Goal: Transaction & Acquisition: Subscribe to service/newsletter

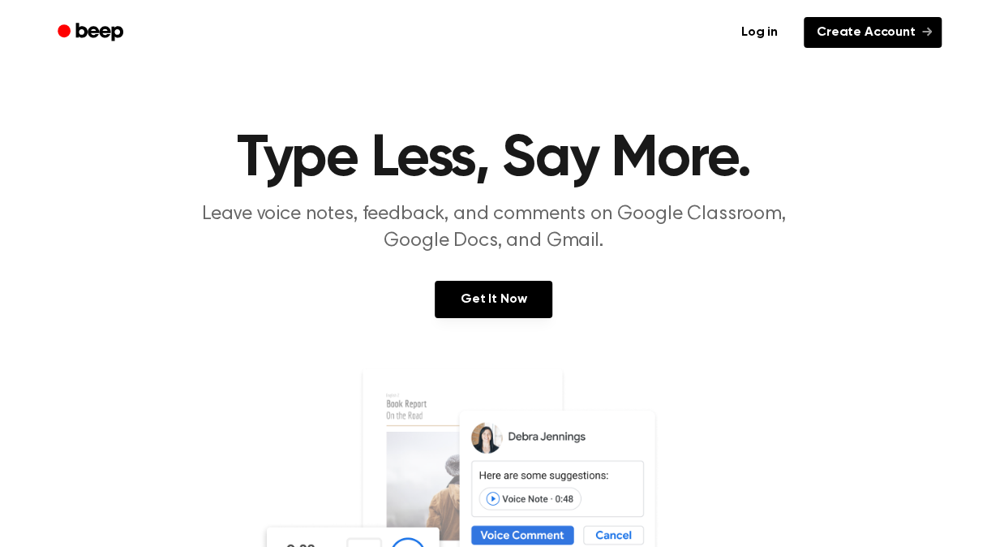
click at [887, 25] on link "Create Account" at bounding box center [873, 32] width 138 height 31
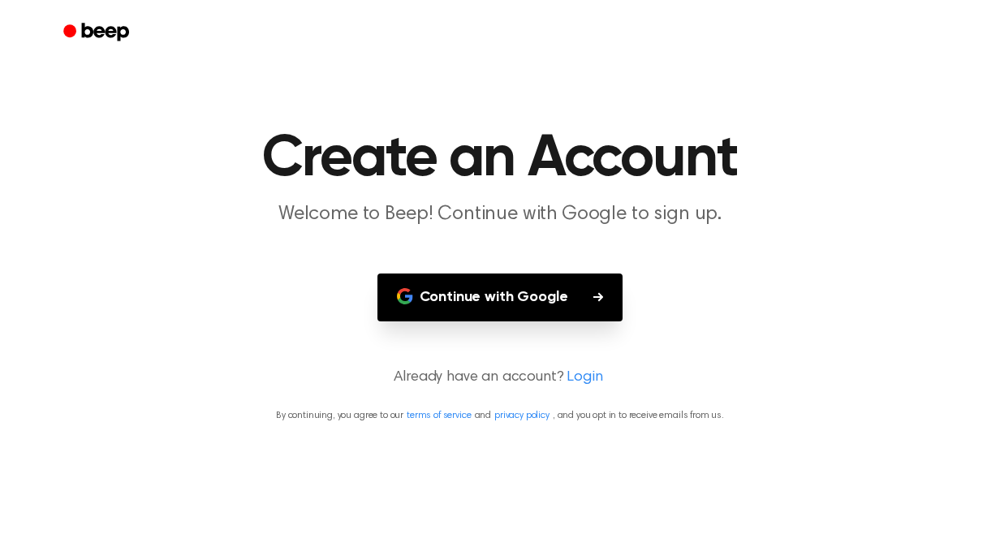
click at [572, 293] on button "Continue with Google" at bounding box center [500, 297] width 246 height 48
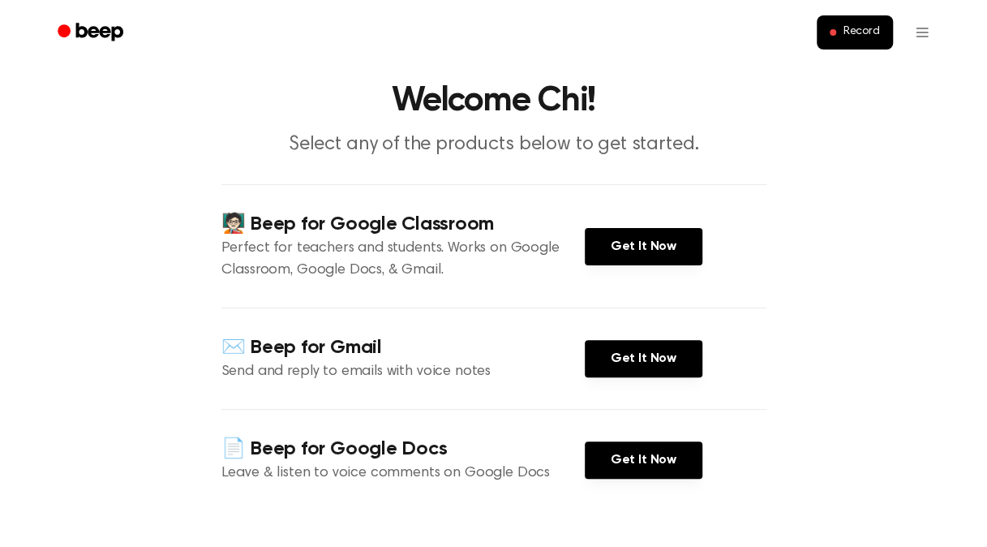
scroll to position [14, 0]
